Goal: Consume media (video, audio): Consume media (video, audio)

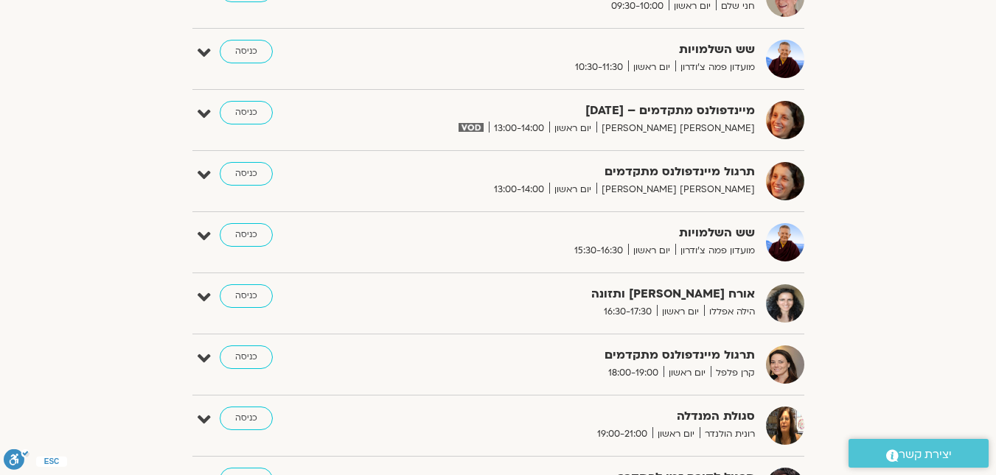
scroll to position [884, 0]
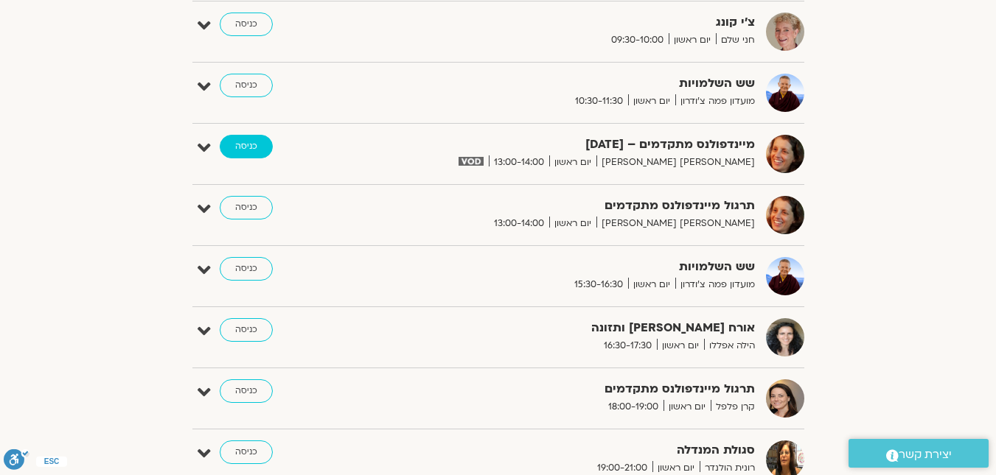
click at [255, 147] on link "כניסה" at bounding box center [246, 147] width 53 height 24
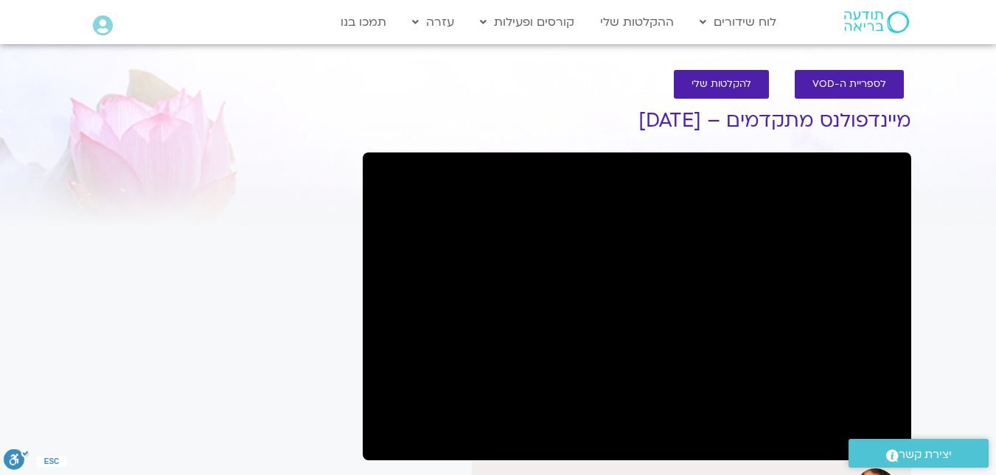
click at [381, 101] on div "לספריית ה-VOD להקלטות שלי" at bounding box center [637, 84] width 534 height 43
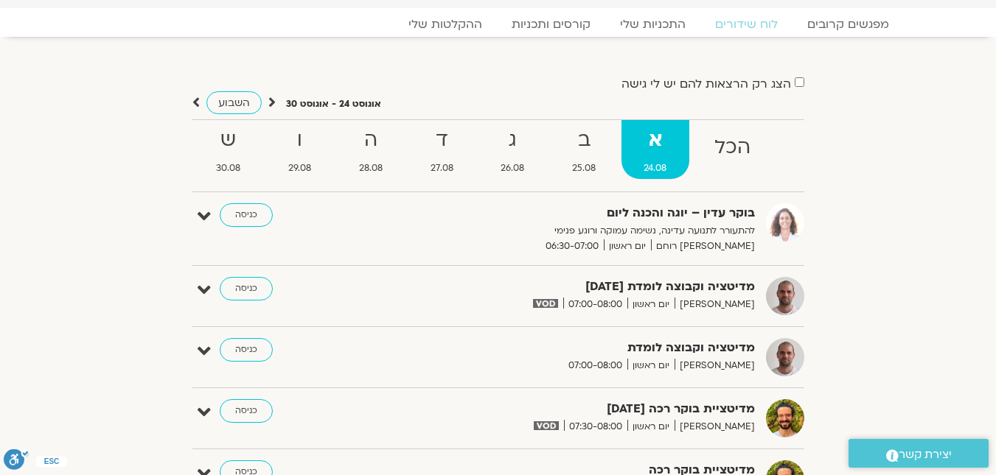
scroll to position [43, 0]
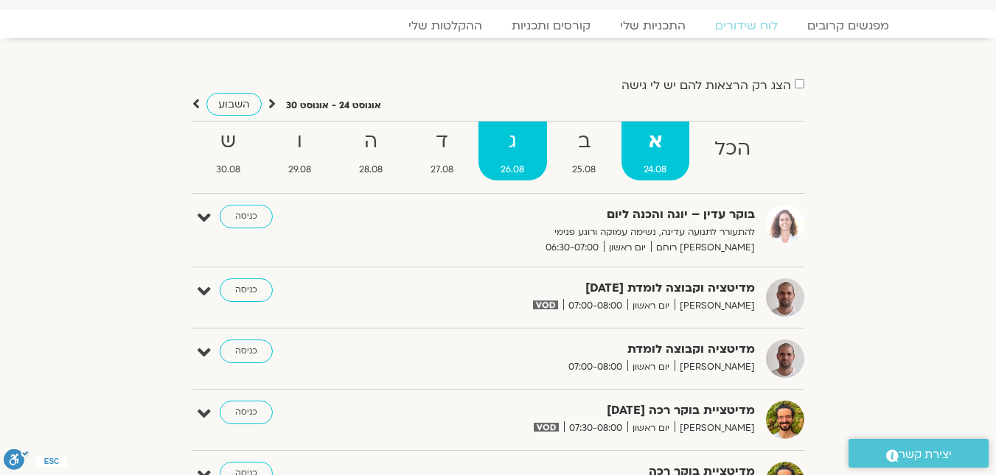
click at [518, 144] on strong "ג" at bounding box center [512, 141] width 69 height 33
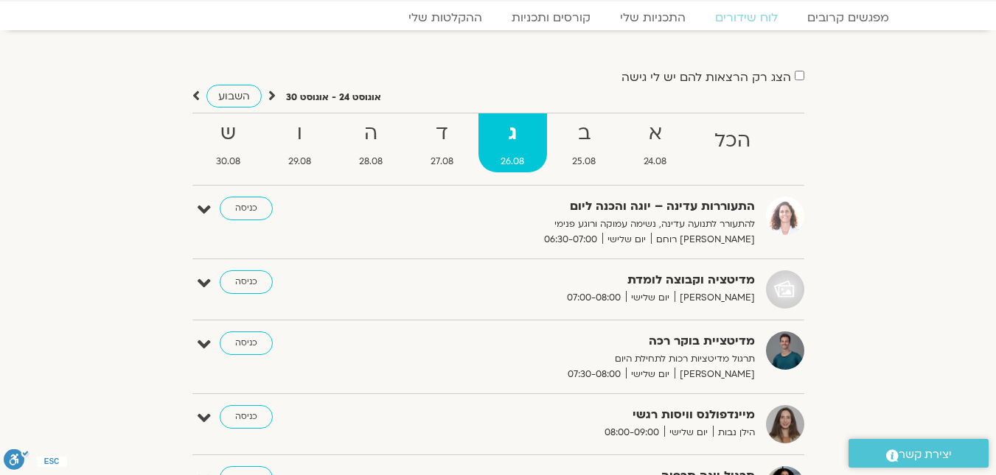
scroll to position [0, 0]
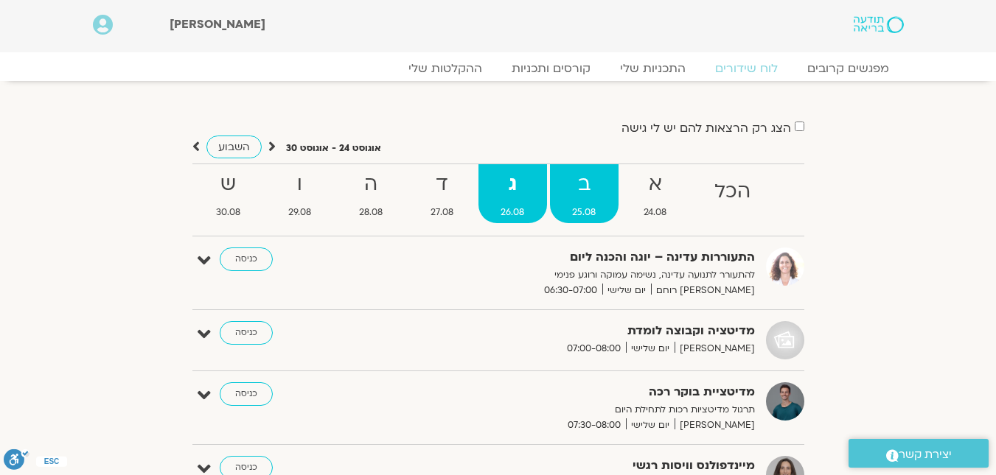
click at [575, 219] on span "25.08" at bounding box center [584, 212] width 69 height 15
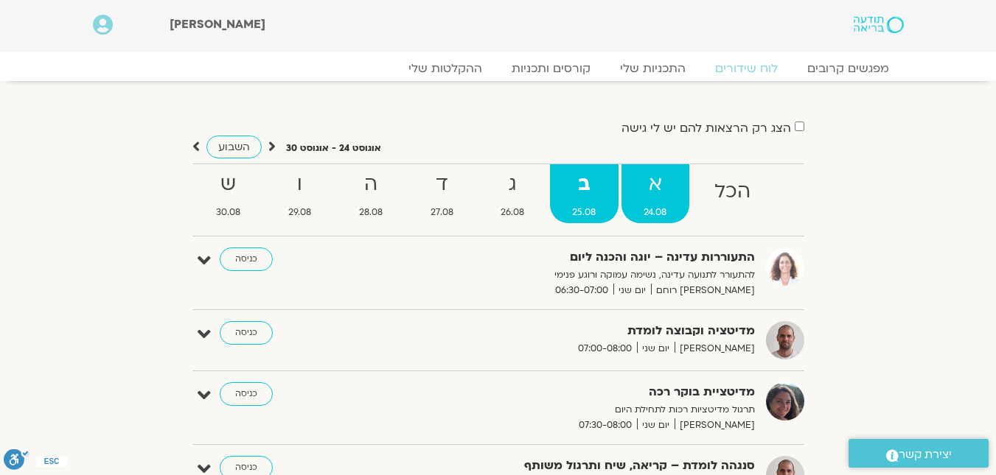
click at [658, 203] on link "א 24.08" at bounding box center [655, 193] width 68 height 59
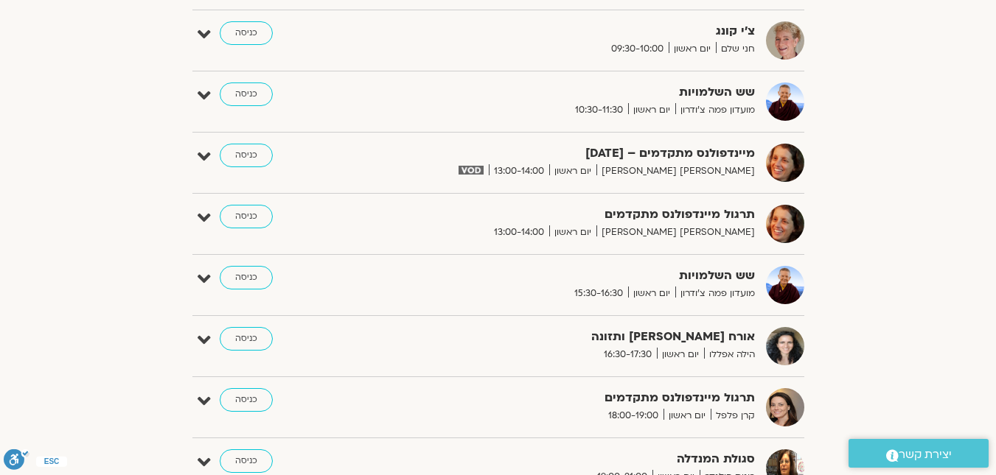
scroll to position [884, 0]
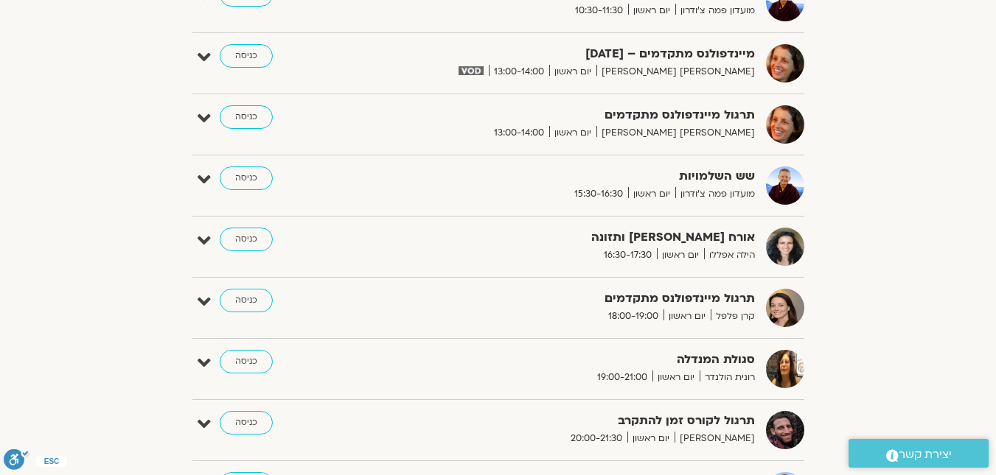
scroll to position [1001, 0]
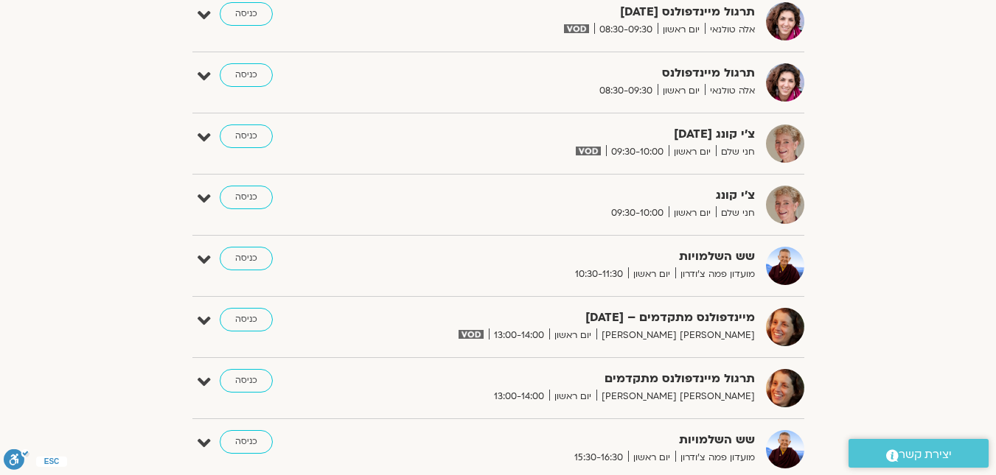
scroll to position [411, 0]
